Goal: Information Seeking & Learning: Learn about a topic

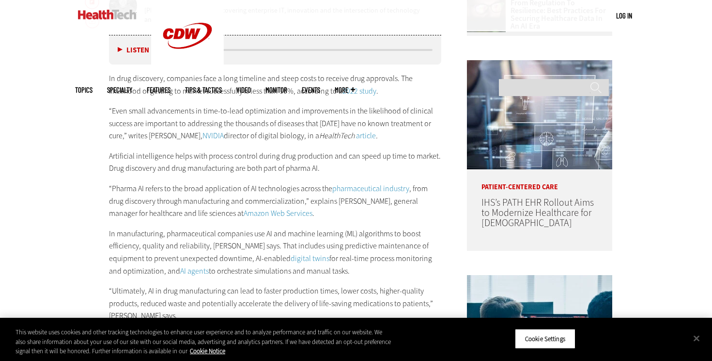
scroll to position [499, 0]
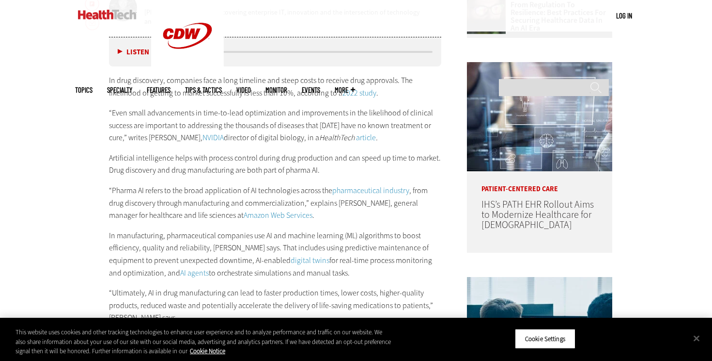
click at [344, 169] on p "Artificial intelligence helps with process control during drug production and c…" at bounding box center [275, 164] width 332 height 25
click at [342, 177] on div "In drug discovery, companies face a long timeline and steep costs to receive dr…" at bounding box center [275, 209] width 332 height 270
drag, startPoint x: 281, startPoint y: 208, endPoint x: 286, endPoint y: 200, distance: 10.1
click at [267, 186] on p "“Pharma AI refers to the broad application of AI technologies across the pharma…" at bounding box center [275, 202] width 332 height 37
click at [274, 184] on p "“Pharma AI refers to the broad application of AI technologies across the pharma…" at bounding box center [275, 202] width 332 height 37
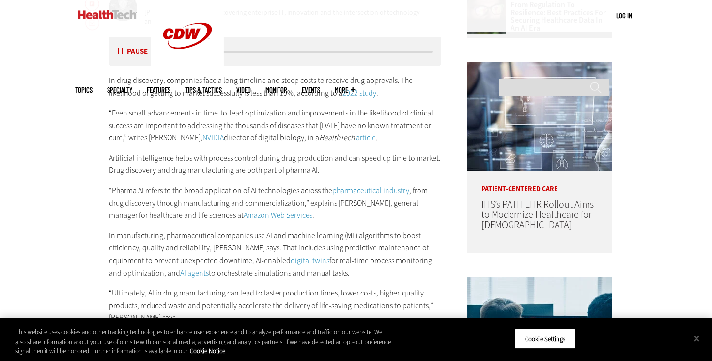
click at [116, 54] on div "Listen Pause" at bounding box center [135, 52] width 39 height 10
click at [119, 50] on button "Pause" at bounding box center [133, 51] width 30 height 7
click at [130, 97] on p "In drug discovery, companies face a long timeline and steep costs to receive dr…" at bounding box center [275, 86] width 332 height 25
click at [132, 95] on p "In drug discovery, companies face a long timeline and steep costs to receive dr…" at bounding box center [275, 86] width 332 height 25
click at [142, 88] on p "In drug discovery, companies face a long timeline and steep costs to receive dr…" at bounding box center [275, 86] width 332 height 25
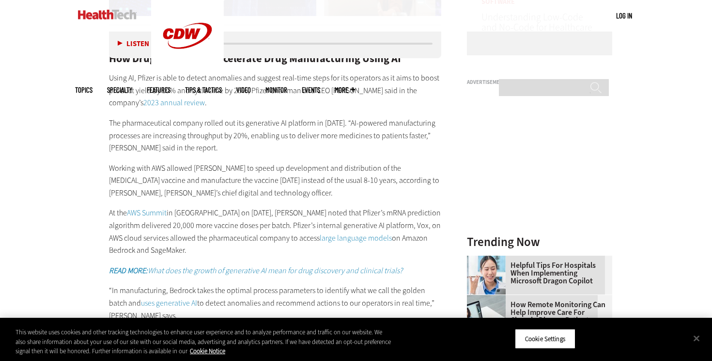
scroll to position [893, 0]
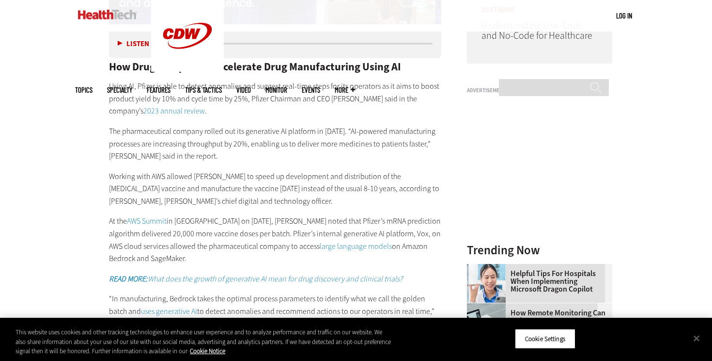
click at [149, 106] on link "2023 annual review" at bounding box center [174, 111] width 62 height 10
click at [392, 145] on p "The pharmaceutical company rolled out its generative AI platform in [DATE]. “AI…" at bounding box center [275, 143] width 332 height 37
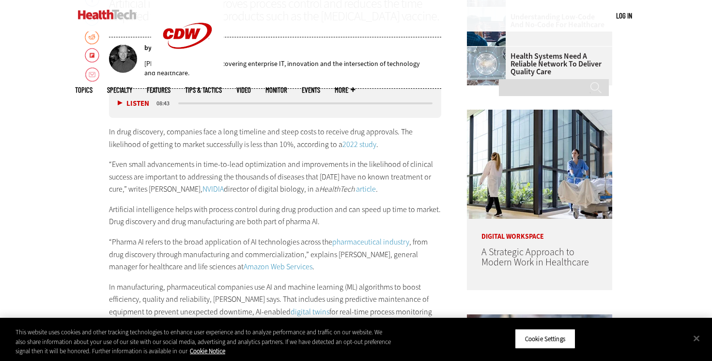
scroll to position [450, 0]
